Goal: Task Accomplishment & Management: Use online tool/utility

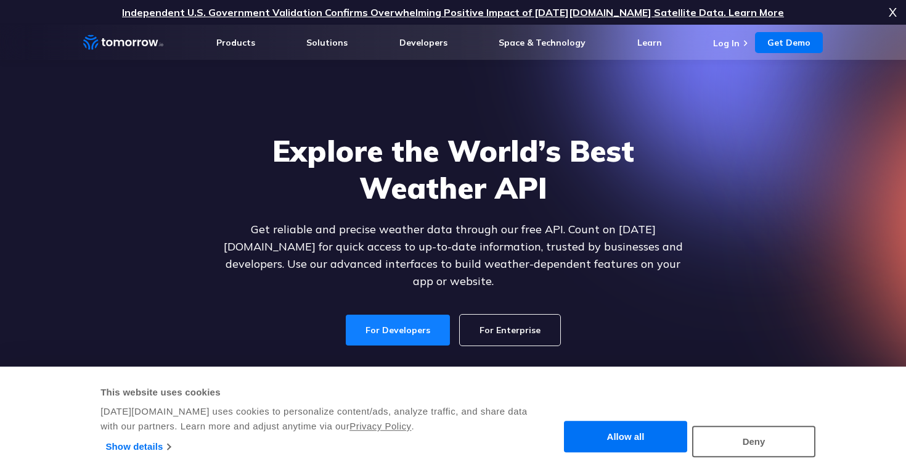
click at [411, 314] on link "For Developers" at bounding box center [398, 329] width 104 height 31
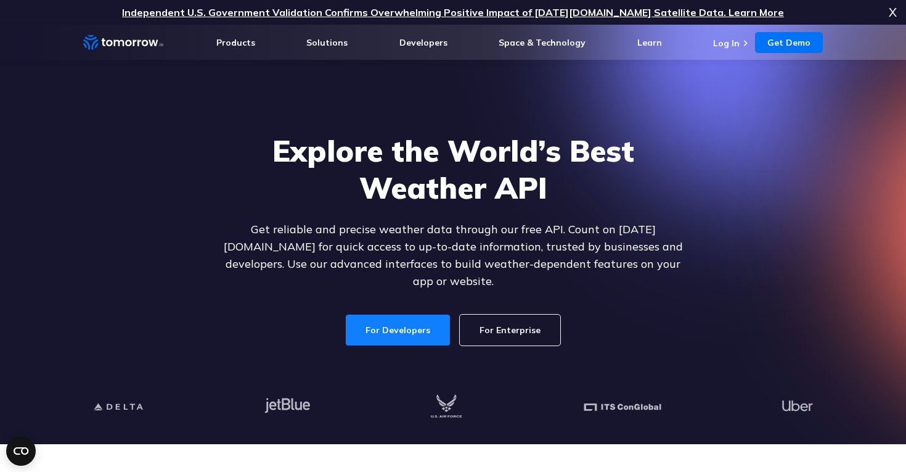
click at [395, 321] on link "For Developers" at bounding box center [398, 329] width 104 height 31
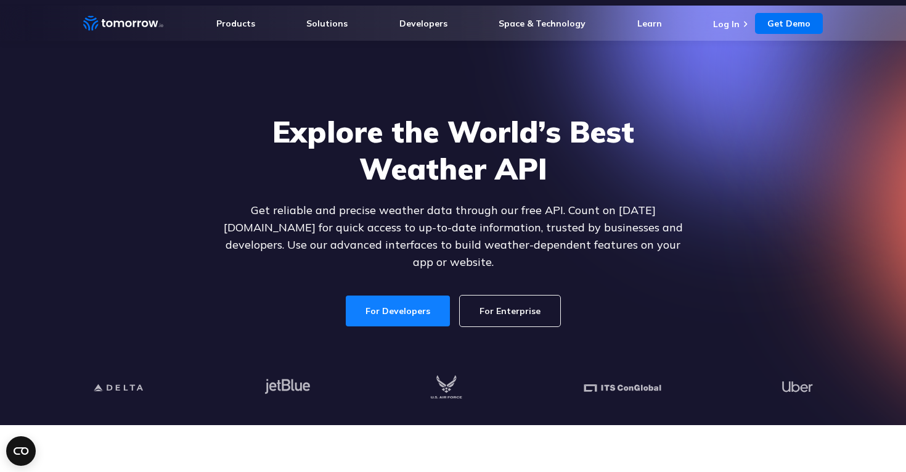
scroll to position [22, 0]
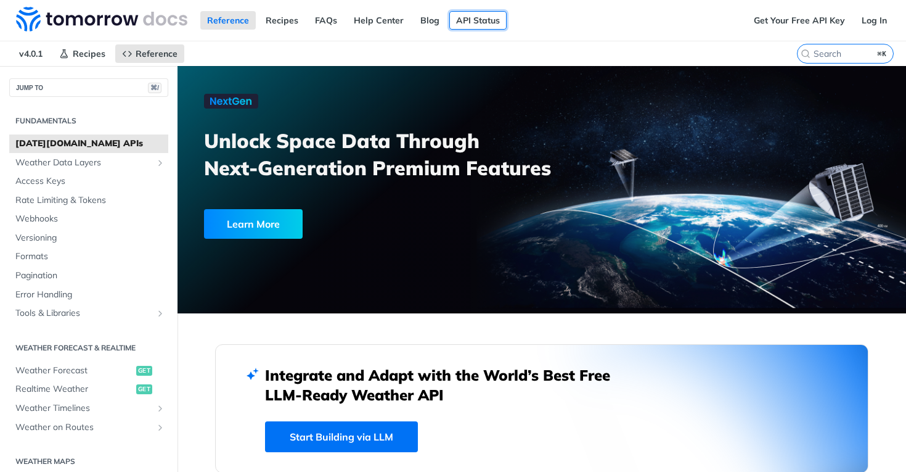
click at [475, 17] on link "API Status" at bounding box center [478, 20] width 57 height 18
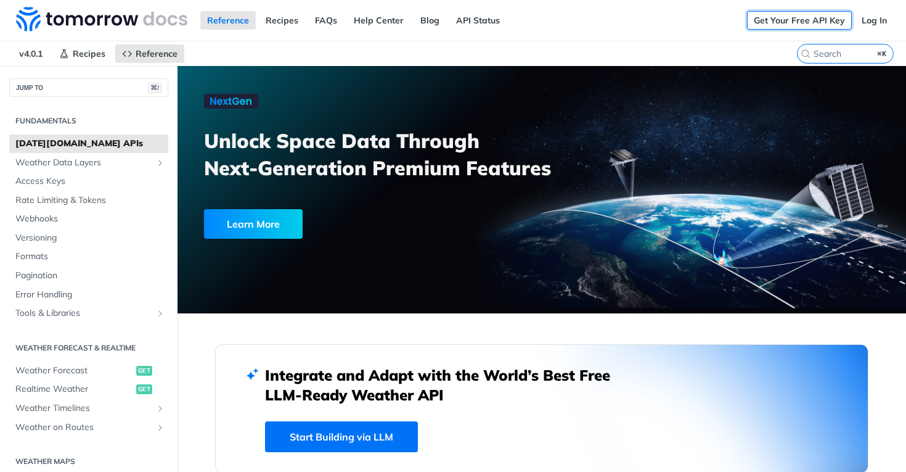
click at [803, 16] on link "Get Your Free API Key" at bounding box center [799, 20] width 105 height 18
